Goal: Transaction & Acquisition: Purchase product/service

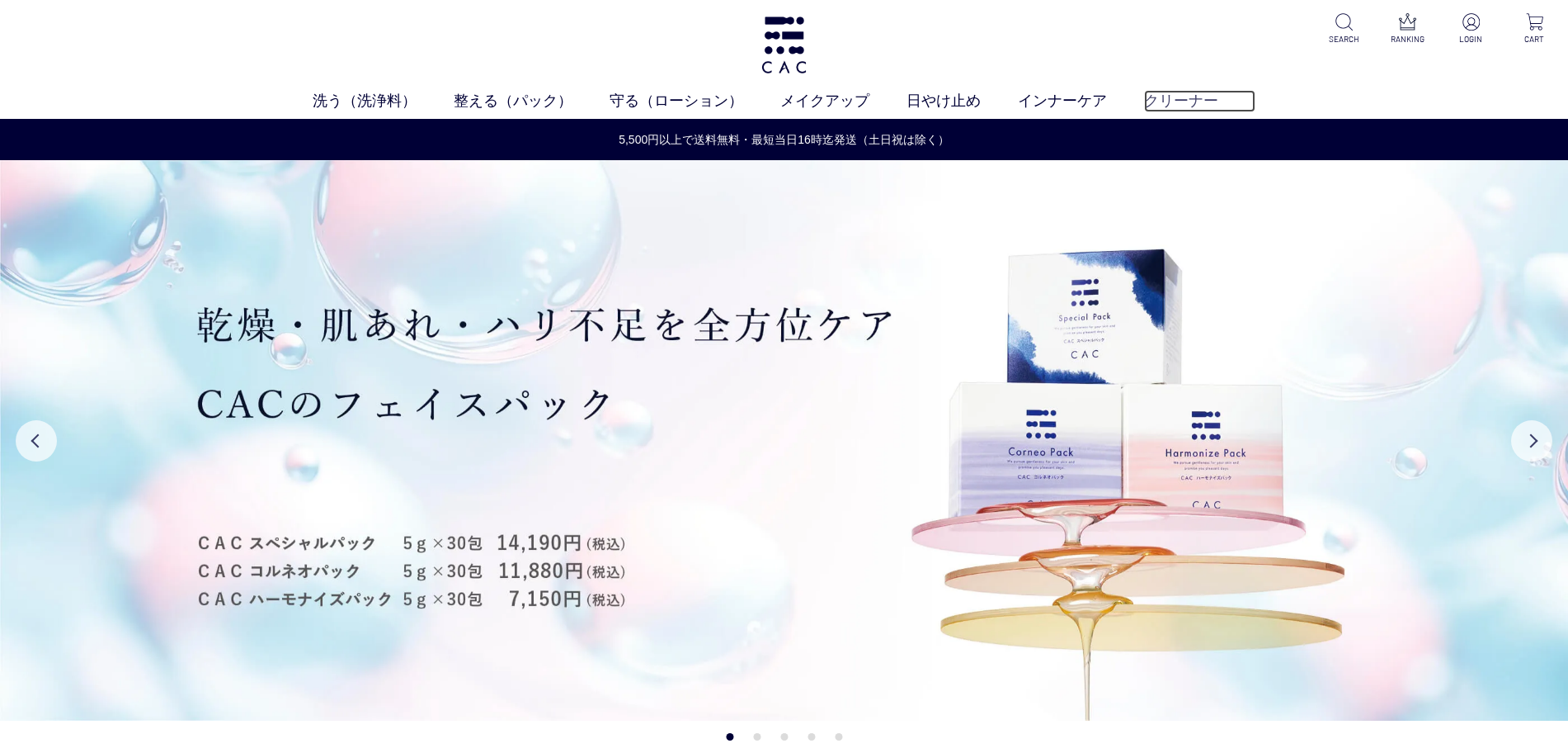
click at [1172, 92] on link "クリーナー" at bounding box center [1200, 101] width 111 height 22
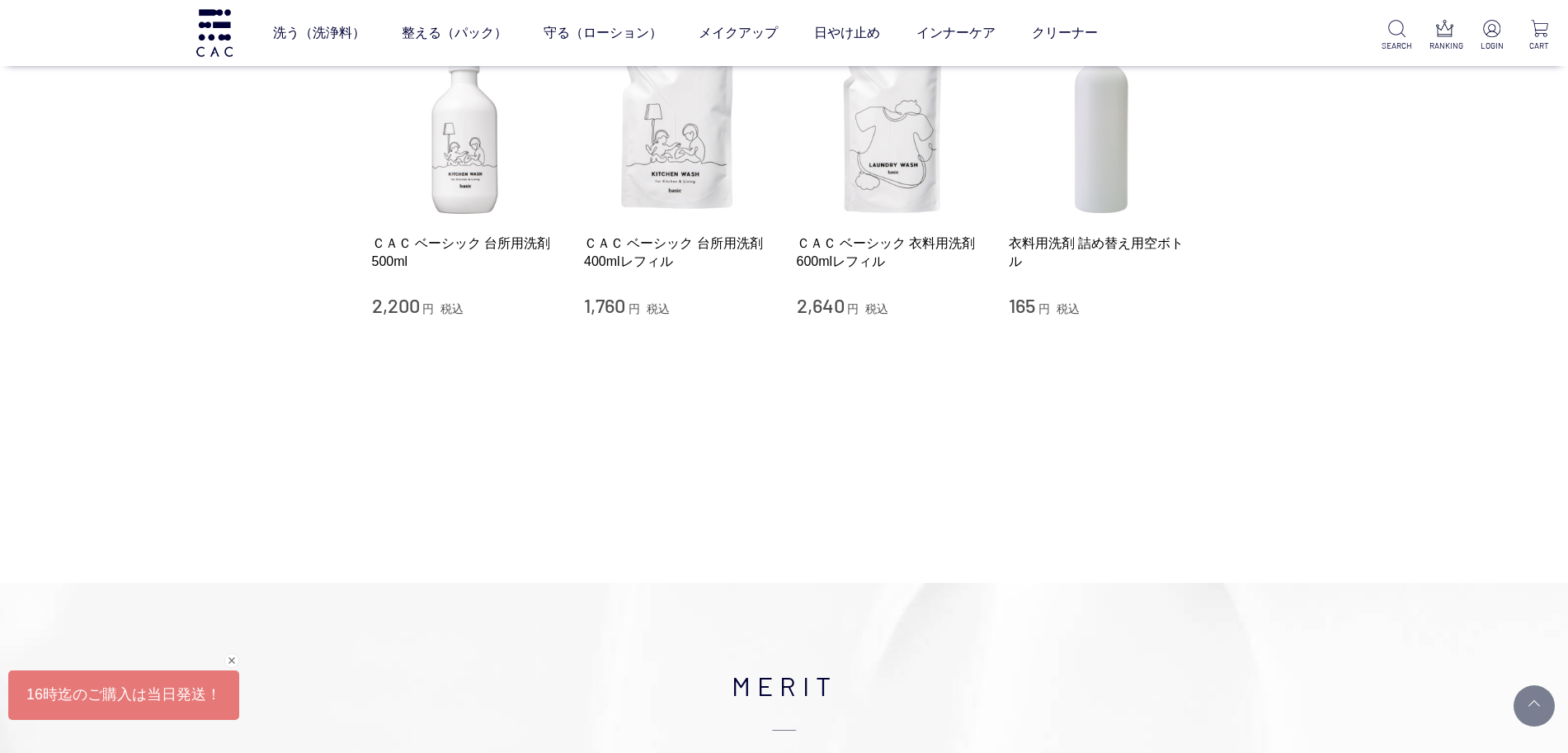
scroll to position [206, 0]
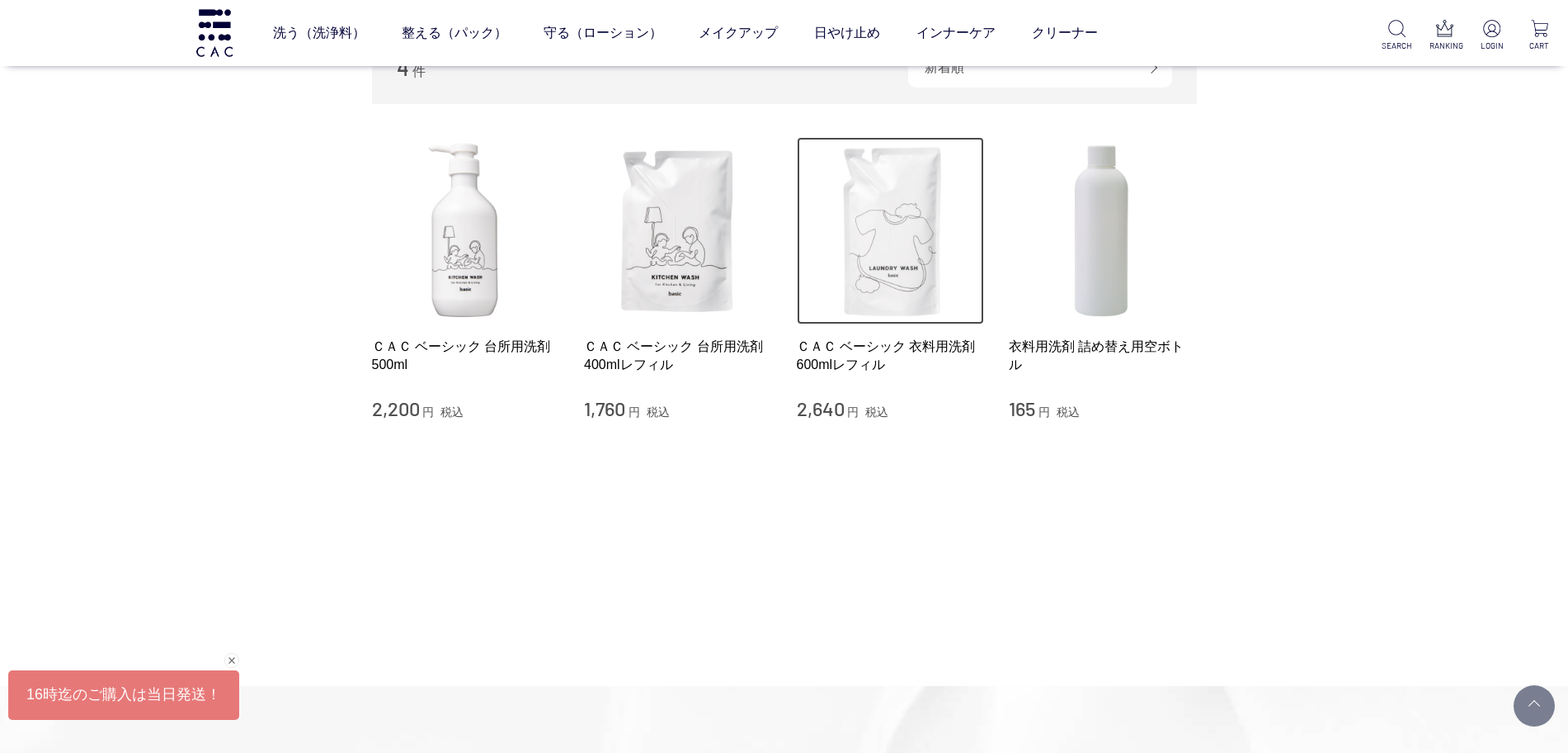
click at [899, 287] on img at bounding box center [890, 231] width 188 height 188
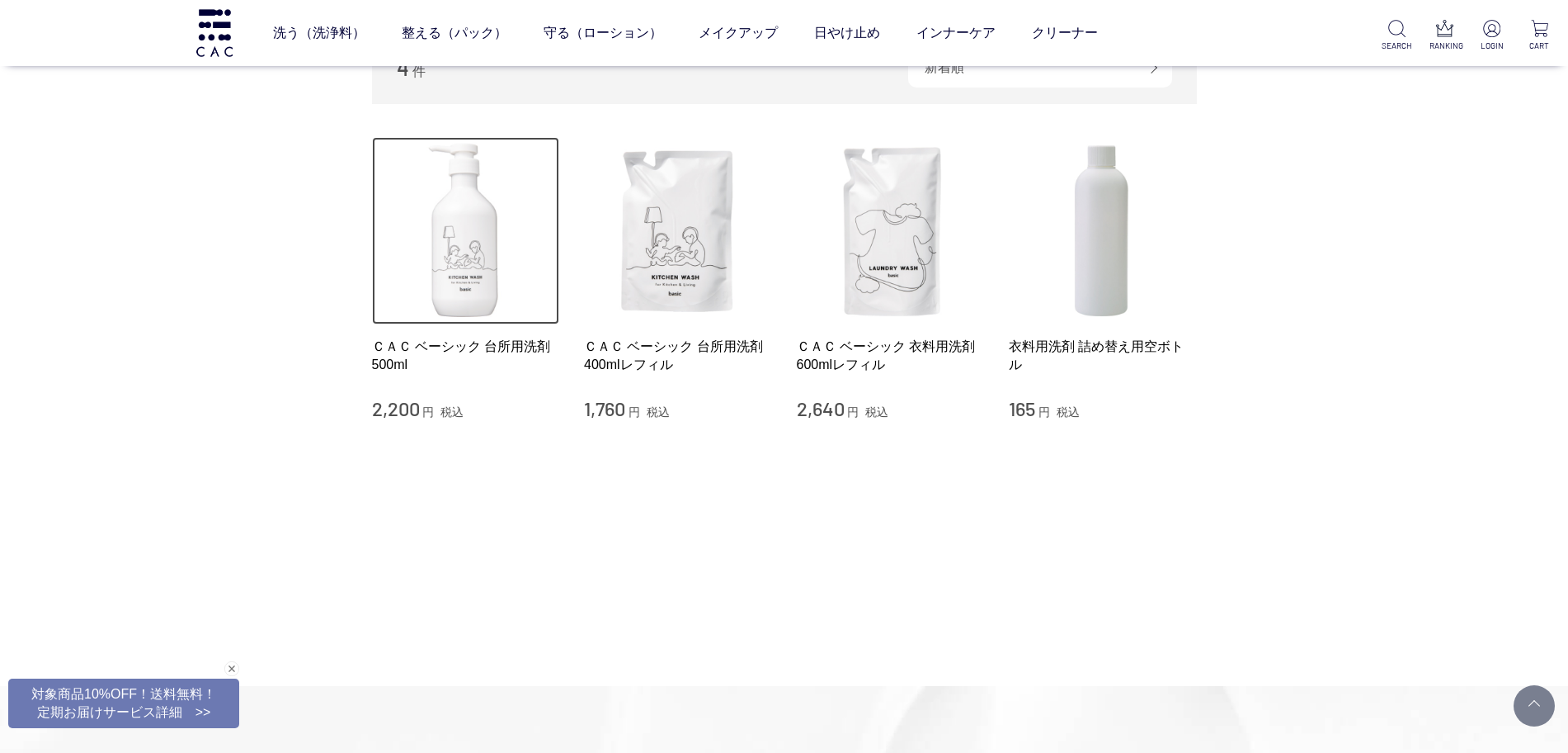
click at [460, 302] on img at bounding box center [466, 231] width 188 height 188
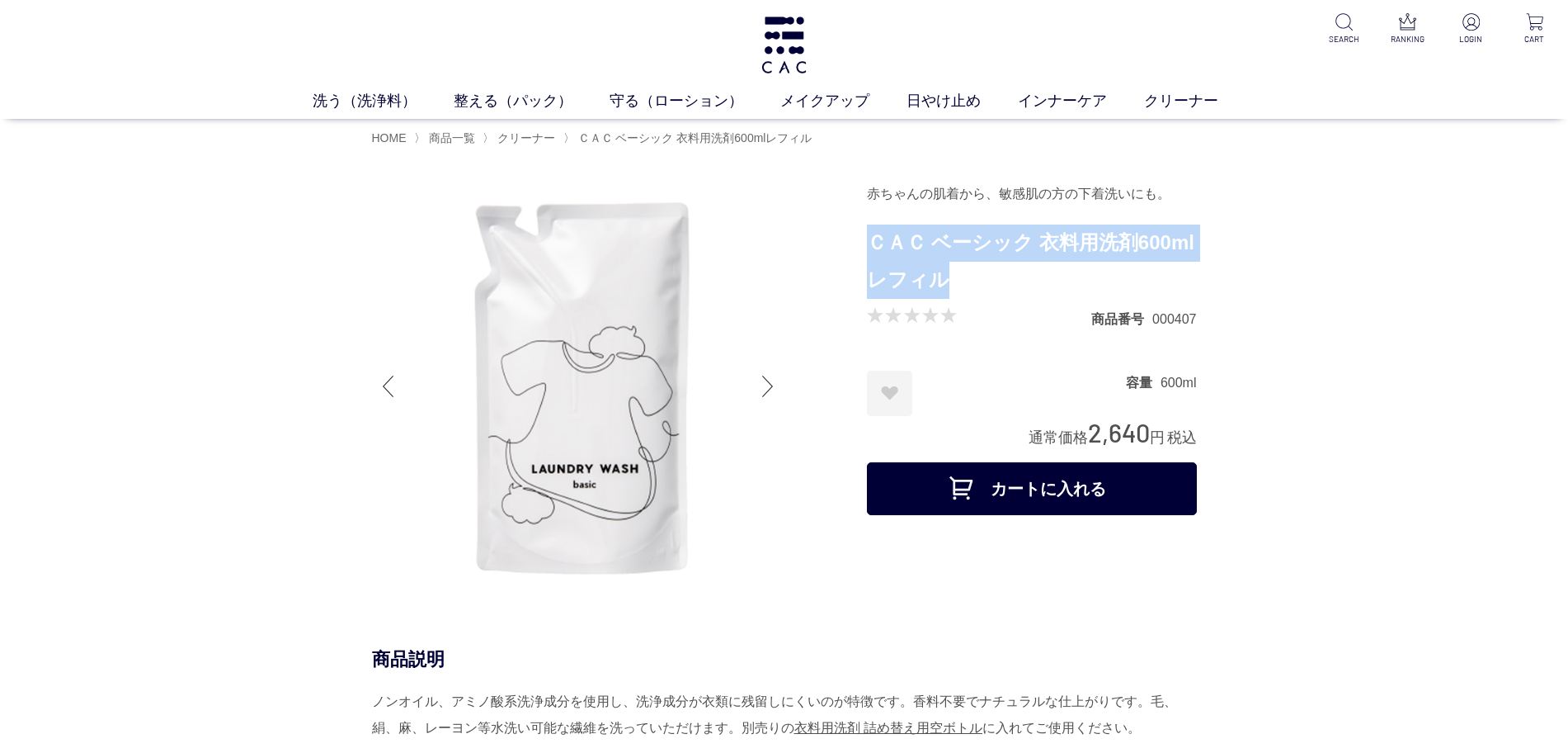
drag, startPoint x: 966, startPoint y: 282, endPoint x: 869, endPoint y: 258, distance: 99.9
click at [869, 258] on h1 "ＣＡＣ ベーシック 衣料用洗剤600mlレフィル" at bounding box center [1031, 262] width 330 height 74
copy h1 "ＣＡＣ ベーシック 衣料用洗剤600mlレフィル"
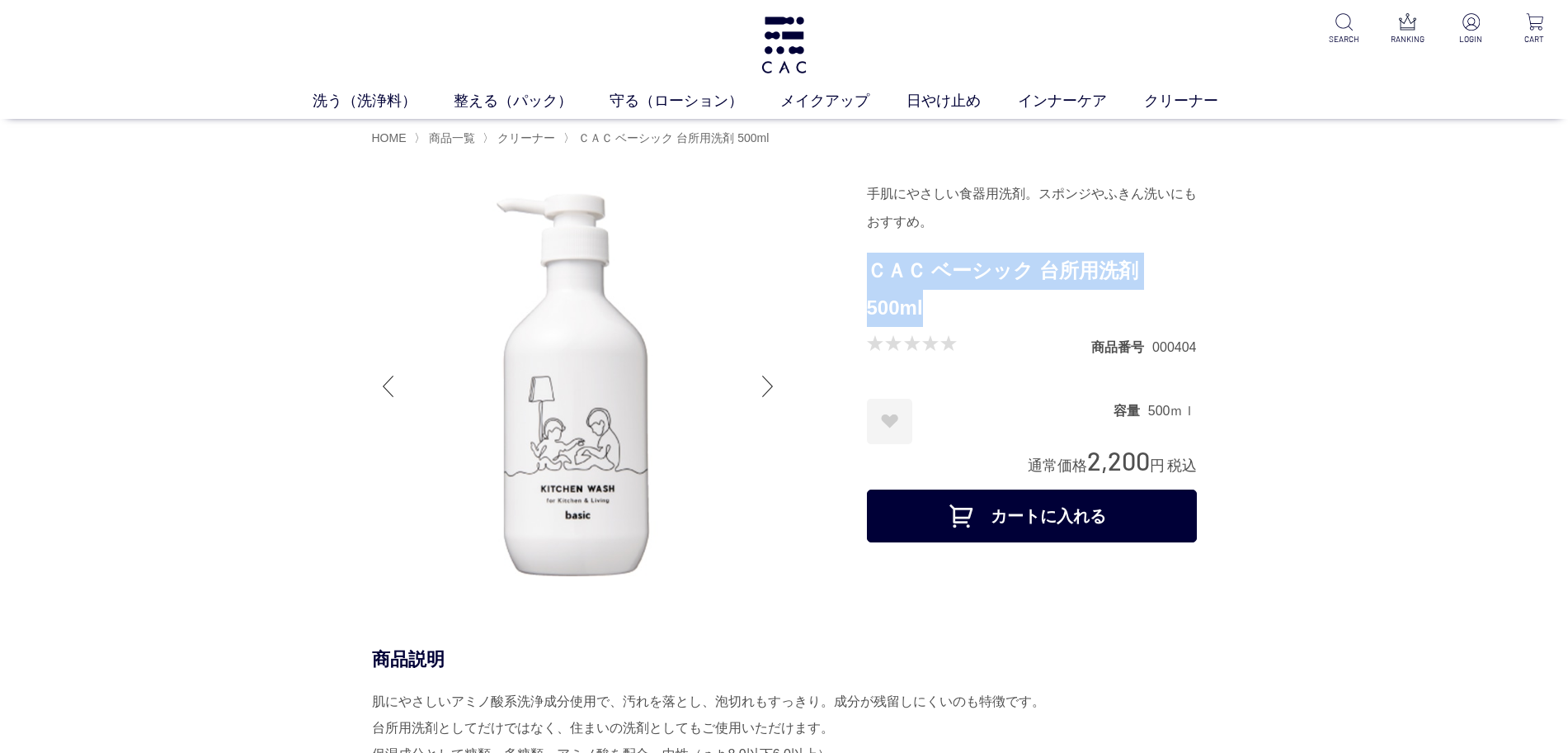
drag, startPoint x: 944, startPoint y: 305, endPoint x: 868, endPoint y: 271, distance: 83.3
click at [868, 271] on h1 "ＣＡＣ ベーシック 台所用洗剤 500ml" at bounding box center [1031, 290] width 330 height 74
copy h1 "ＣＡＣ ベーシック 台所用洗剤 500ml"
click at [791, 41] on img at bounding box center [784, 45] width 50 height 57
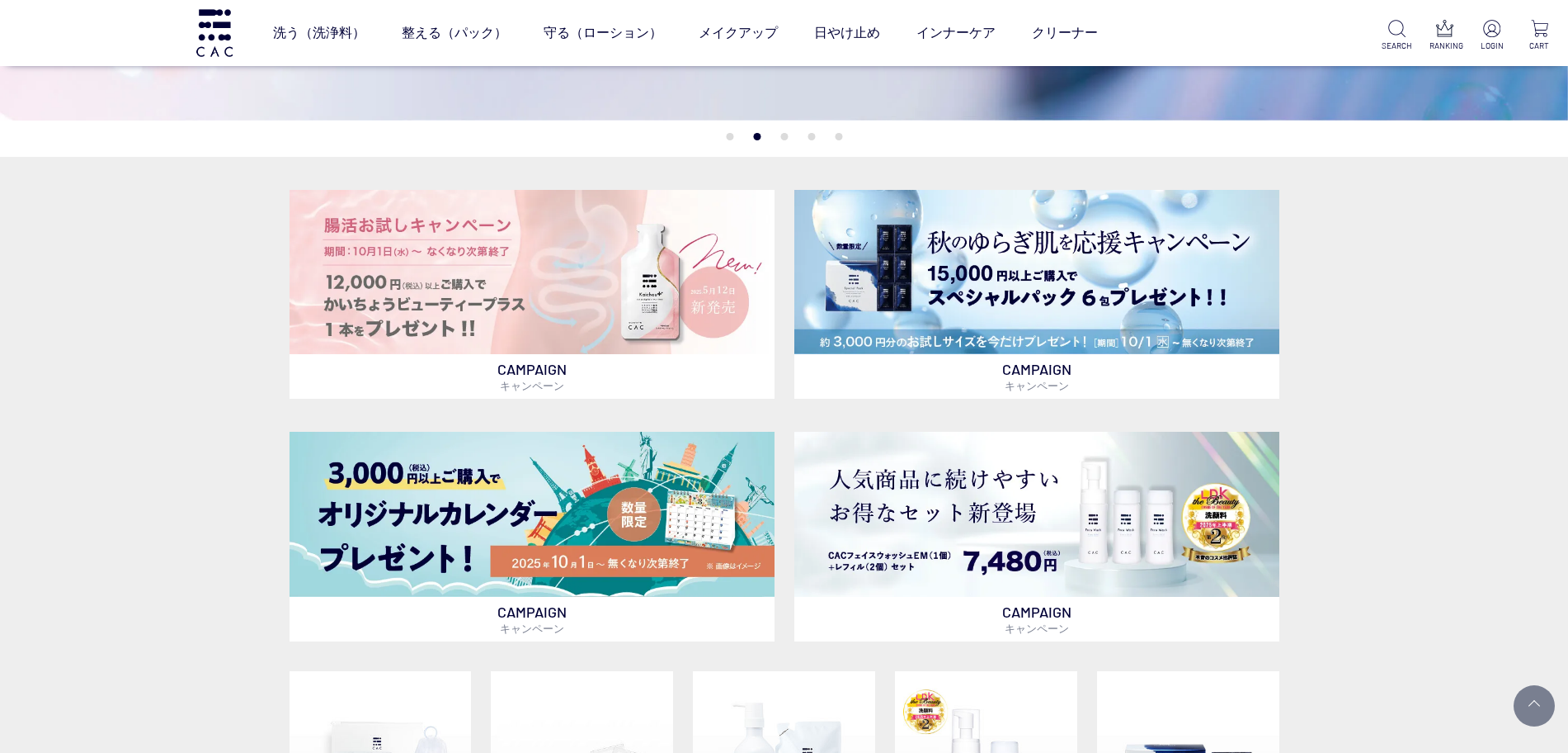
scroll to position [515, 0]
